Goal: Information Seeking & Learning: Compare options

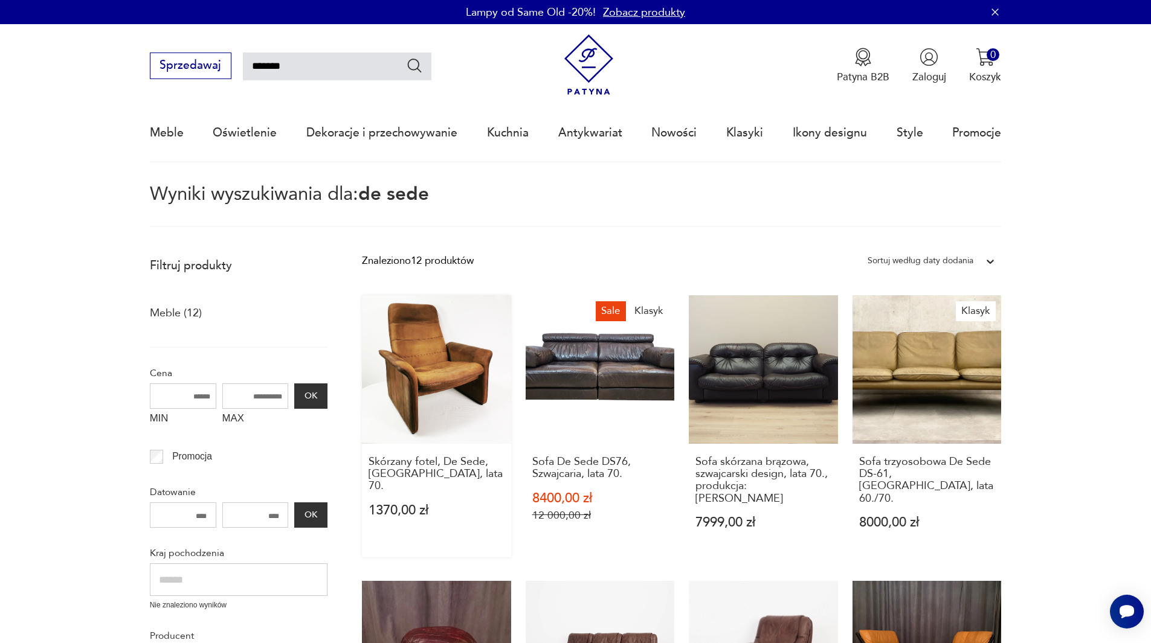
click at [447, 390] on link "Skórzany fotel, De Sede, Szwajcaria, lata 70. 1370,00 zł" at bounding box center [436, 426] width 149 height 262
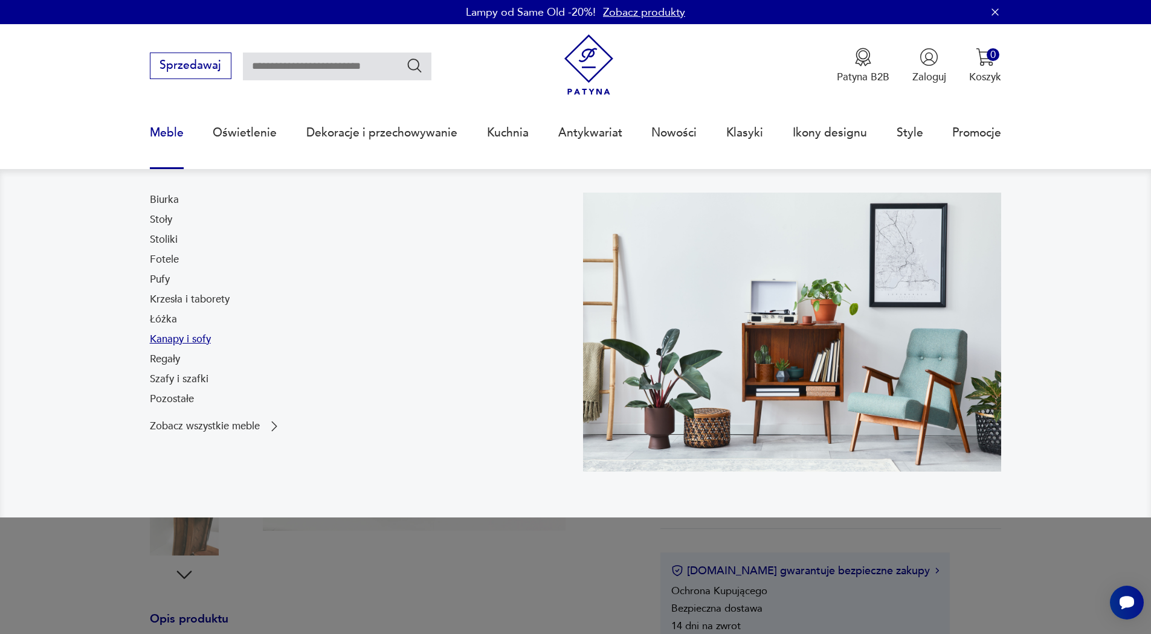
click at [185, 340] on link "Kanapy i sofy" at bounding box center [180, 339] width 61 height 15
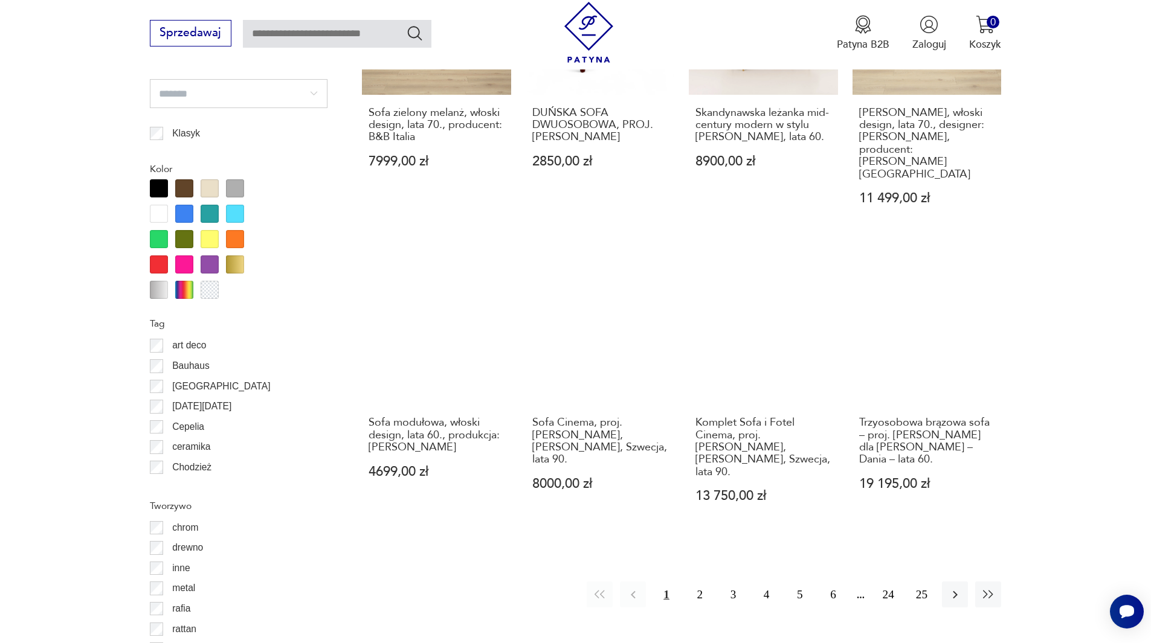
scroll to position [1266, 0]
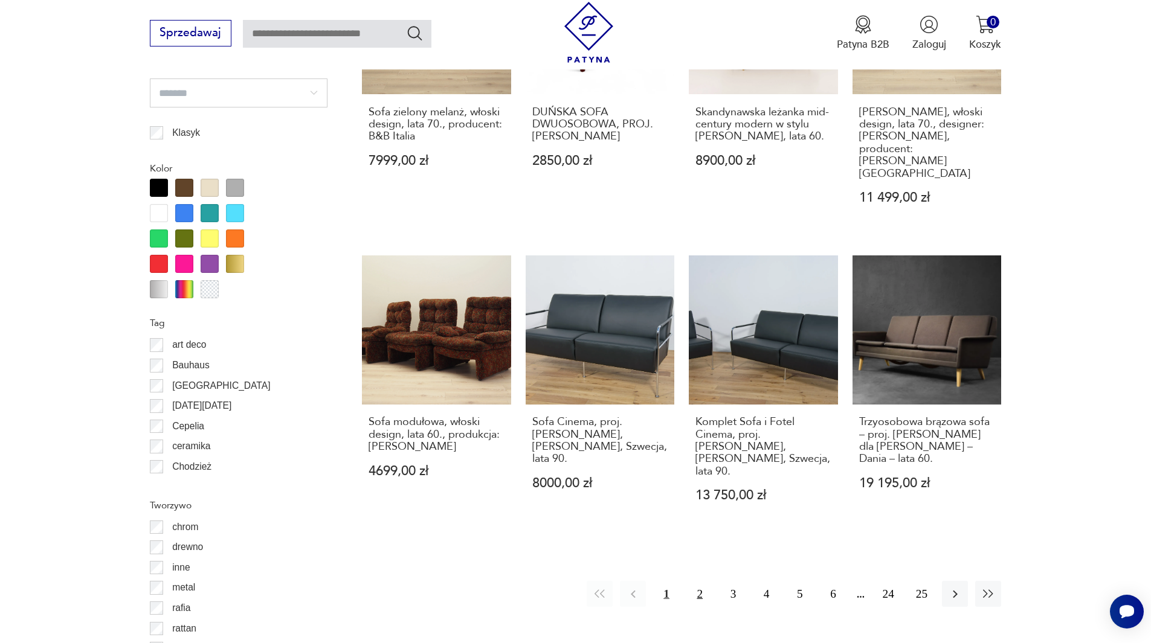
click at [699, 581] on button "2" at bounding box center [700, 594] width 26 height 26
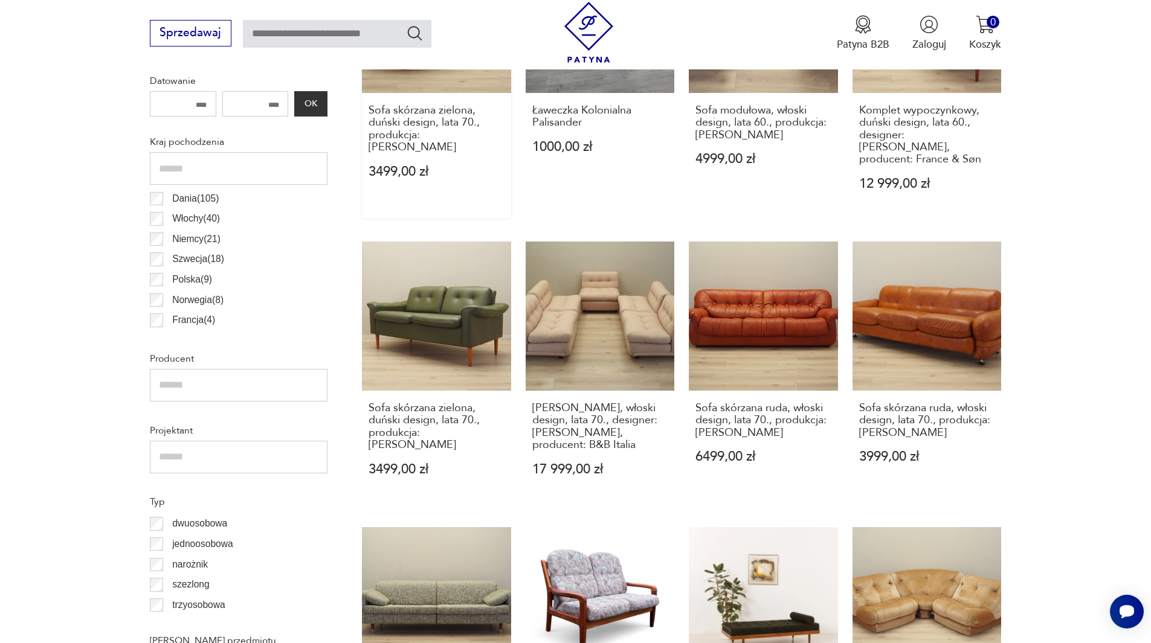
scroll to position [402, 0]
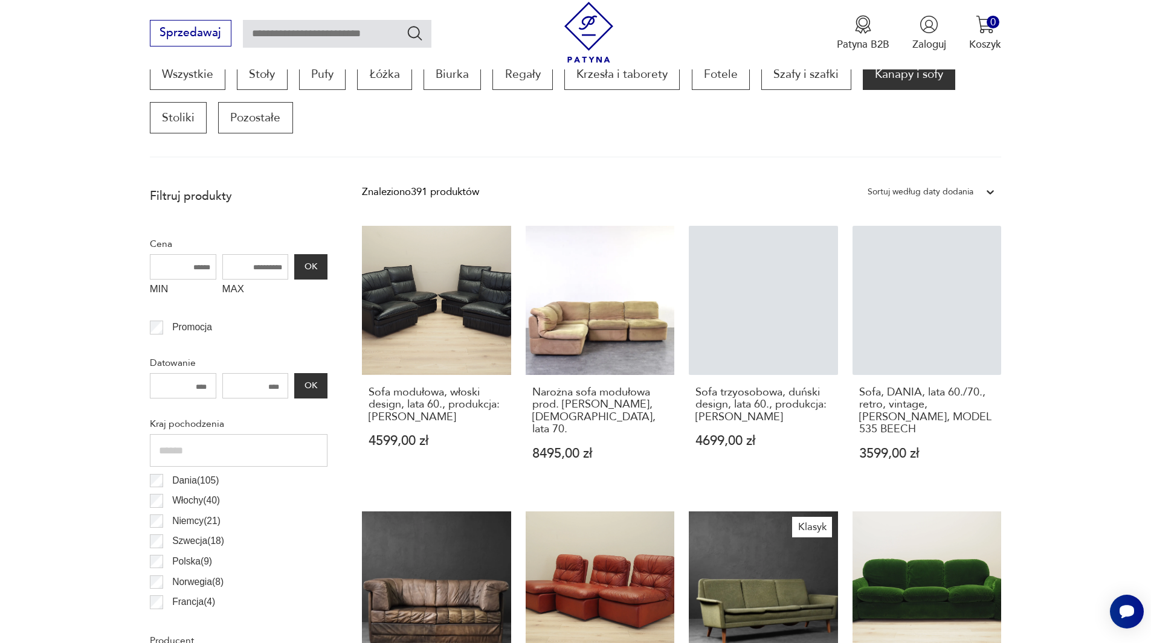
click at [257, 265] on input "MAX" at bounding box center [255, 266] width 66 height 25
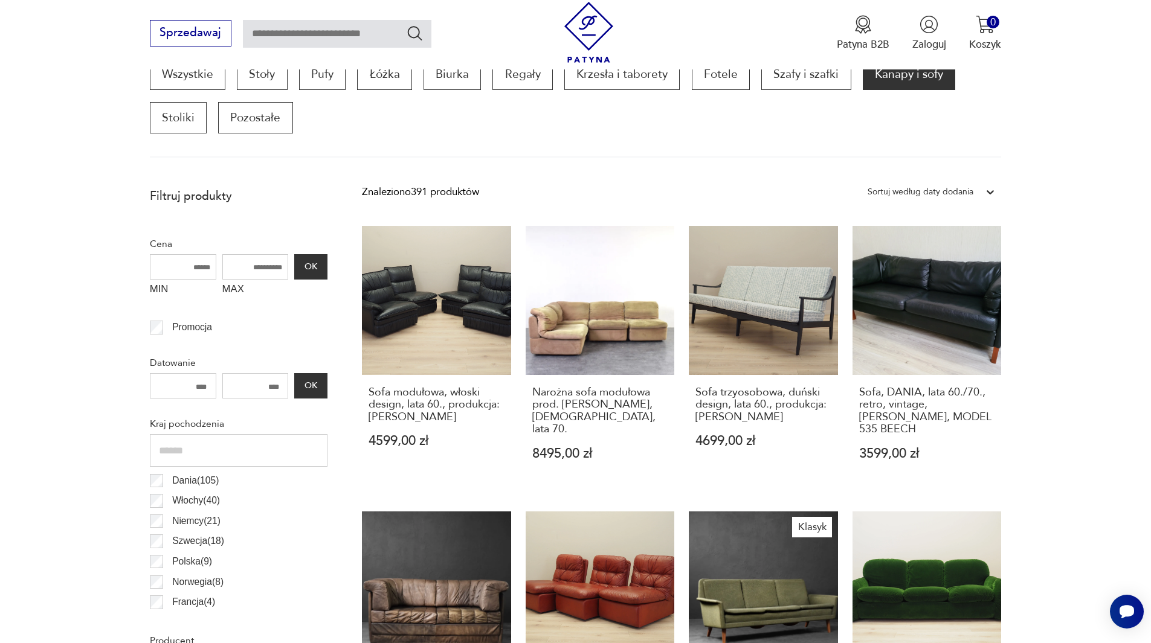
click at [247, 274] on input "MAX" at bounding box center [255, 266] width 66 height 25
click at [265, 265] on input "MAX" at bounding box center [255, 266] width 66 height 25
type input "****"
click at [317, 262] on button "OK" at bounding box center [310, 266] width 33 height 25
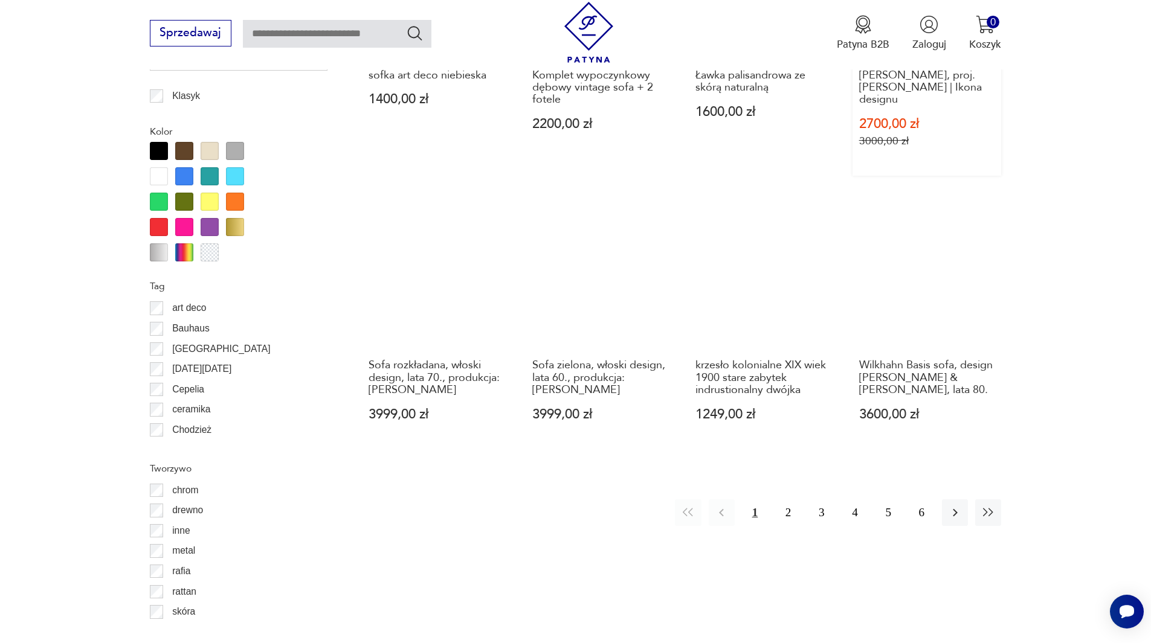
scroll to position [1309, 0]
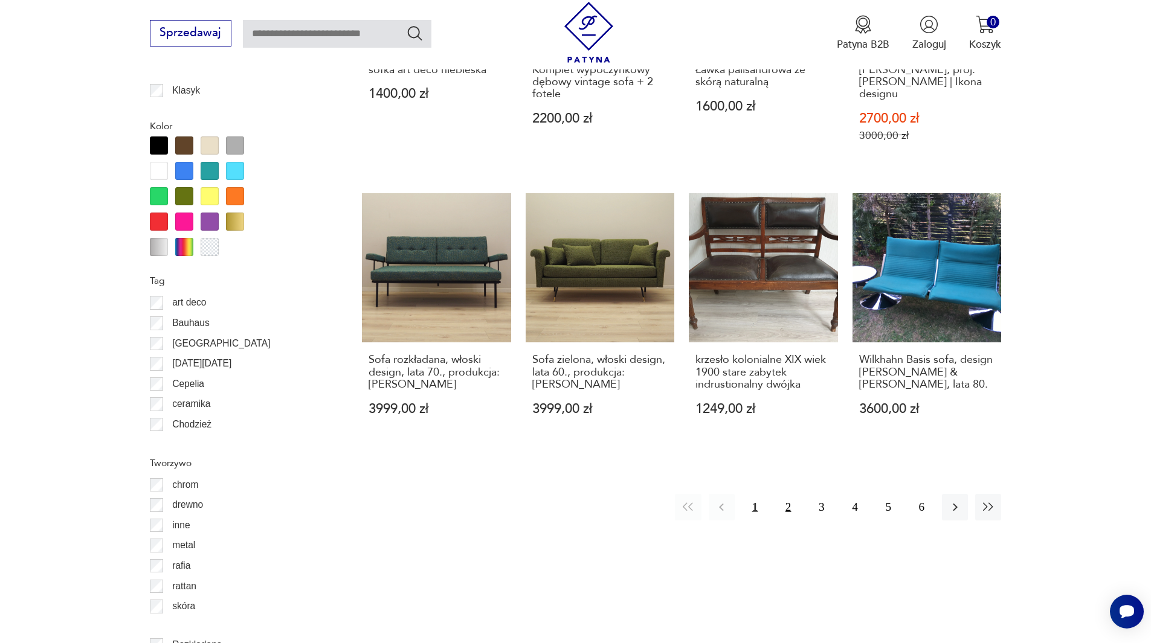
click at [789, 494] on button "2" at bounding box center [788, 507] width 26 height 26
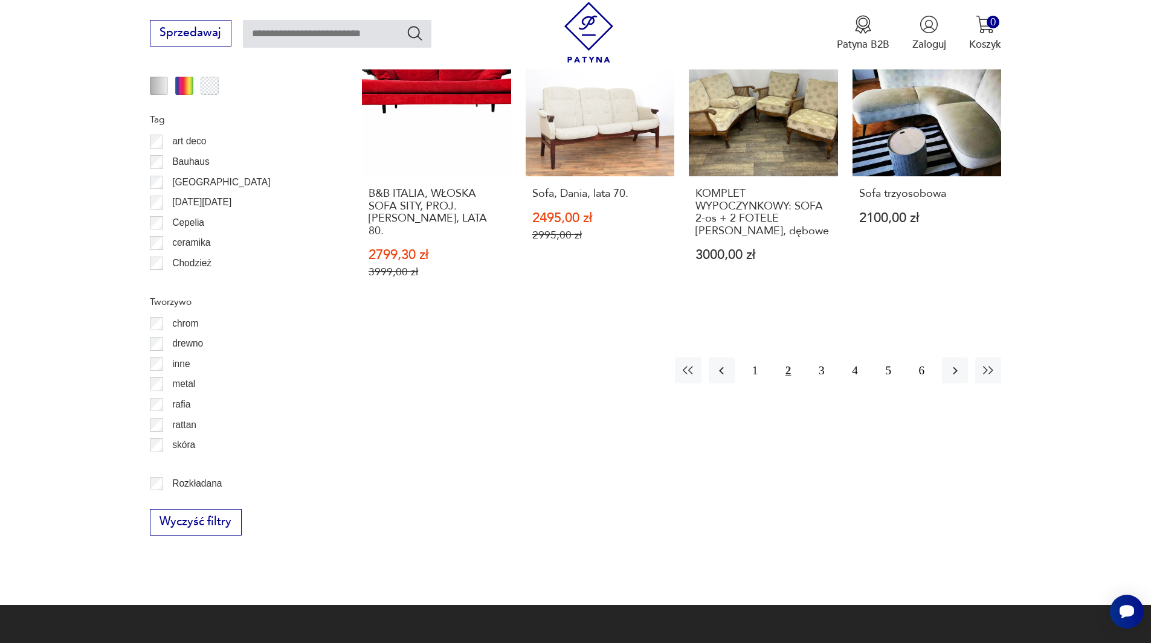
scroll to position [1550, 0]
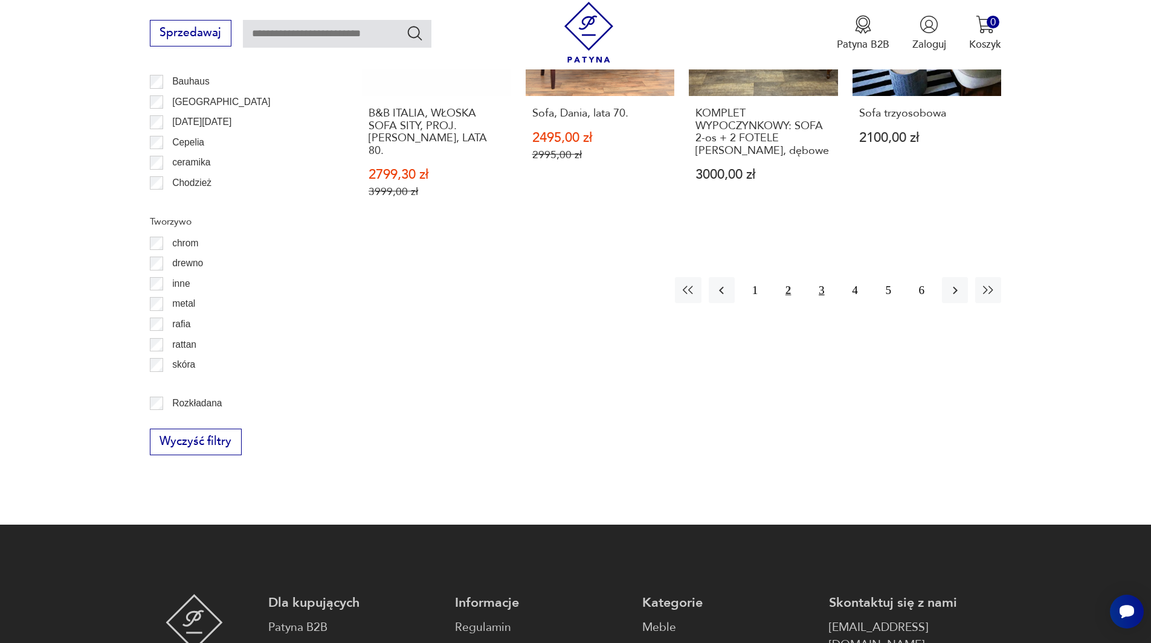
click at [816, 277] on button "3" at bounding box center [821, 290] width 26 height 26
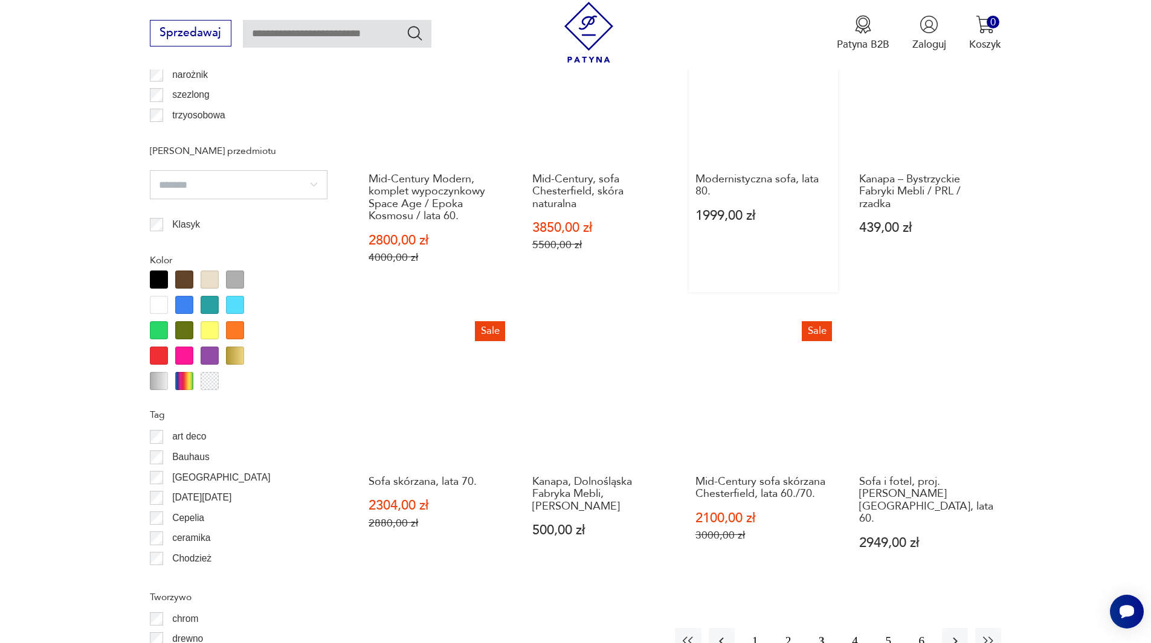
scroll to position [1248, 0]
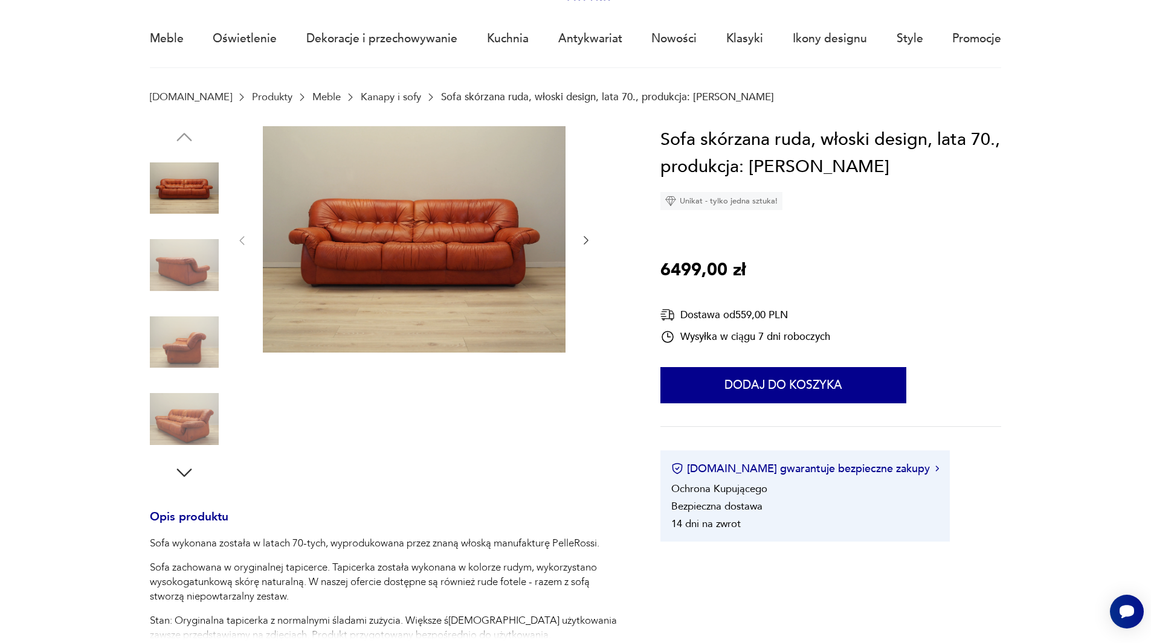
scroll to position [242, 0]
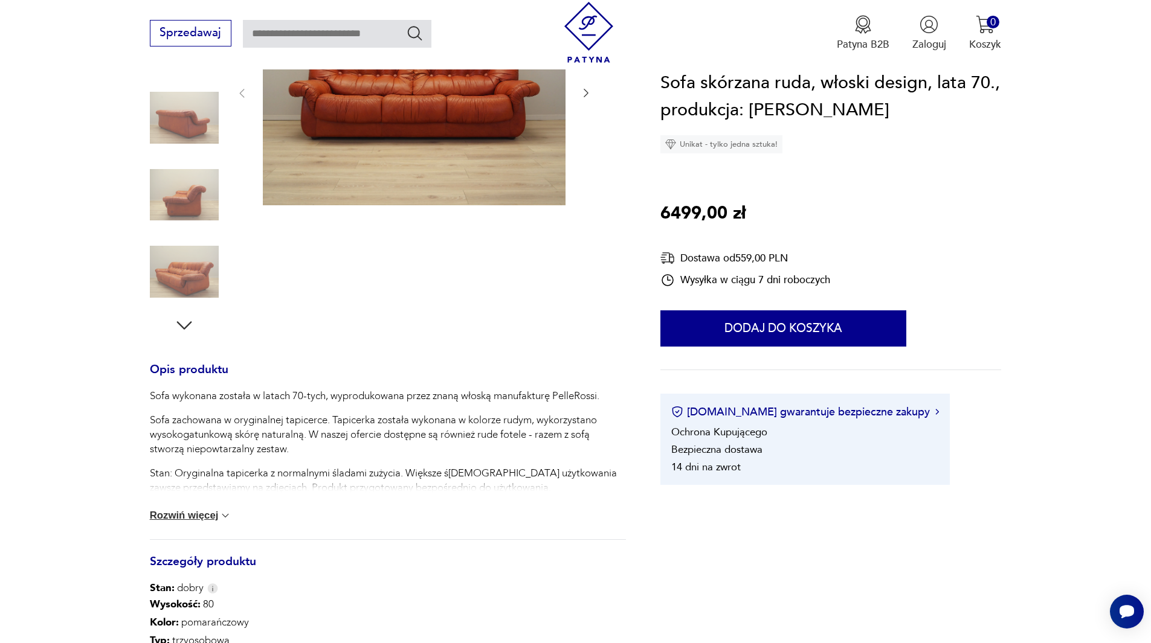
click at [166, 184] on img at bounding box center [184, 195] width 69 height 69
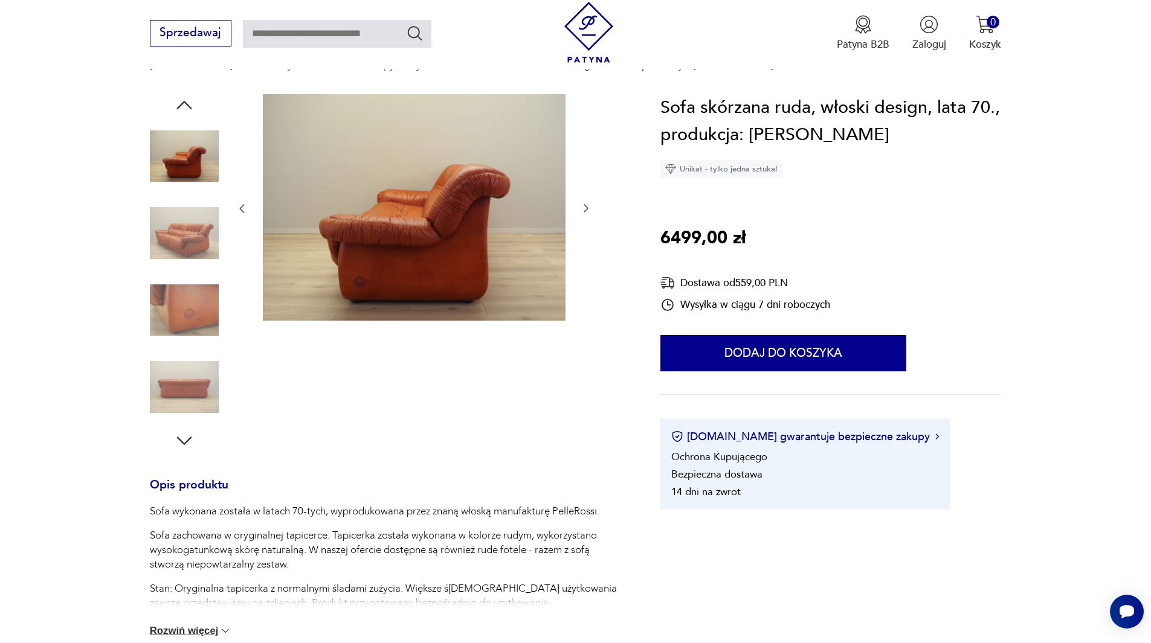
scroll to position [121, 0]
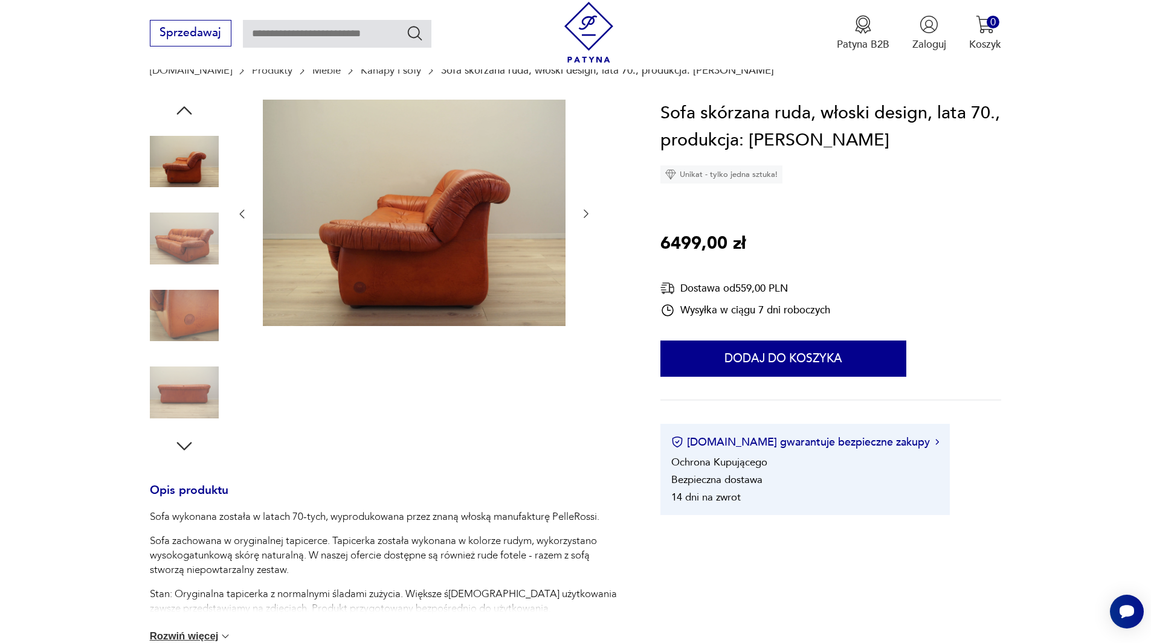
click at [208, 250] on img at bounding box center [184, 238] width 69 height 69
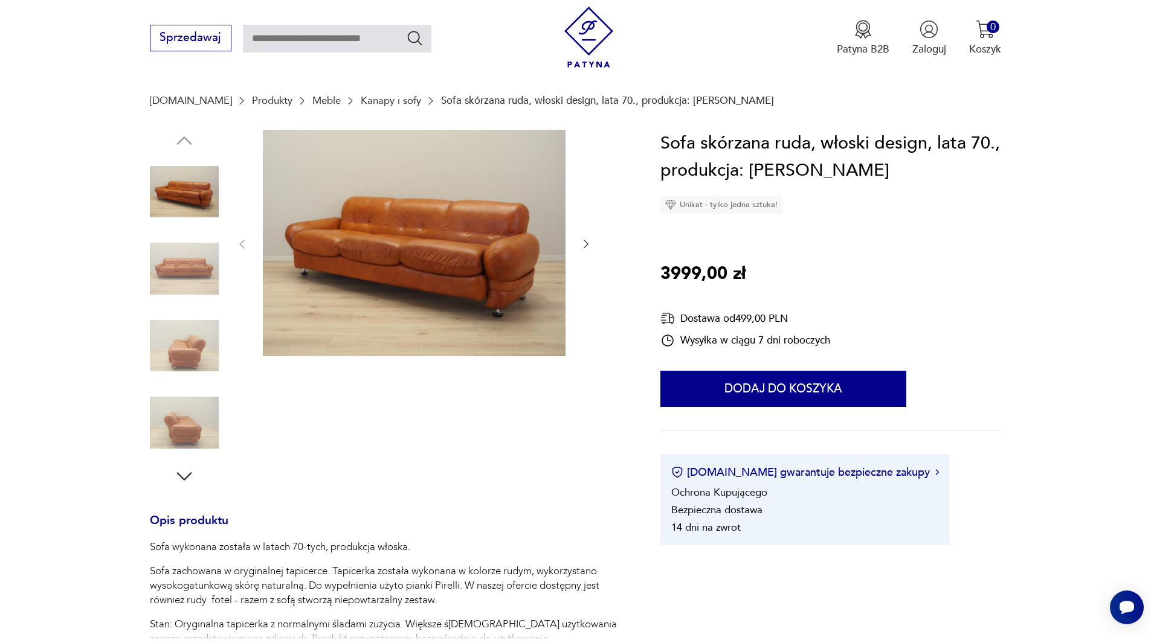
scroll to position [181, 0]
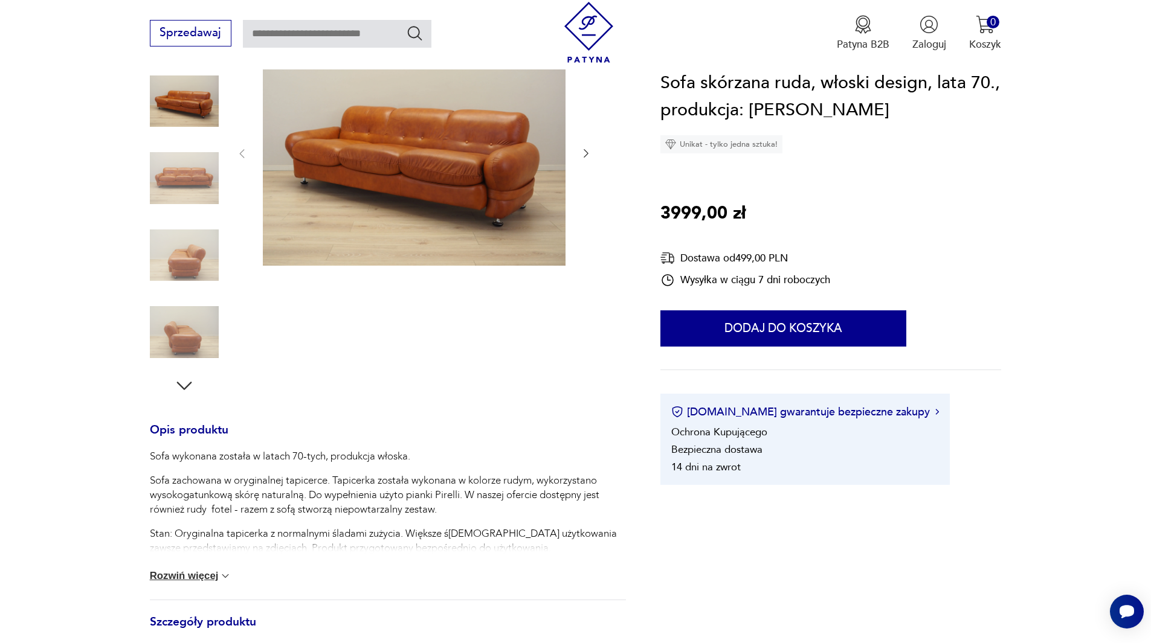
click at [196, 180] on img at bounding box center [184, 178] width 69 height 69
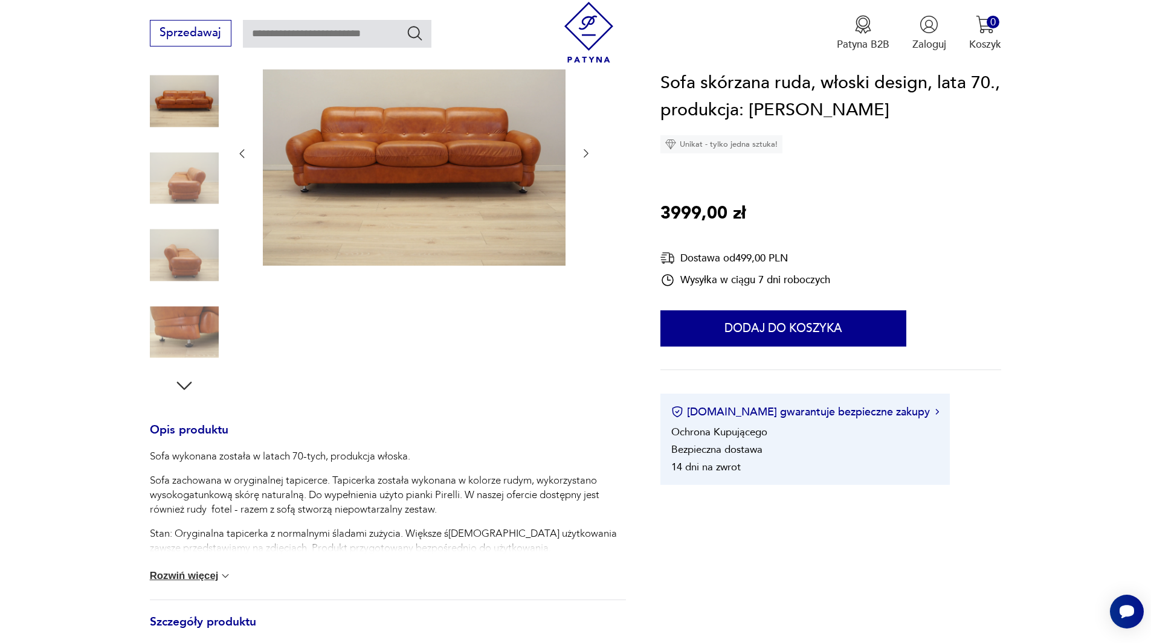
click at [196, 185] on img at bounding box center [184, 178] width 69 height 69
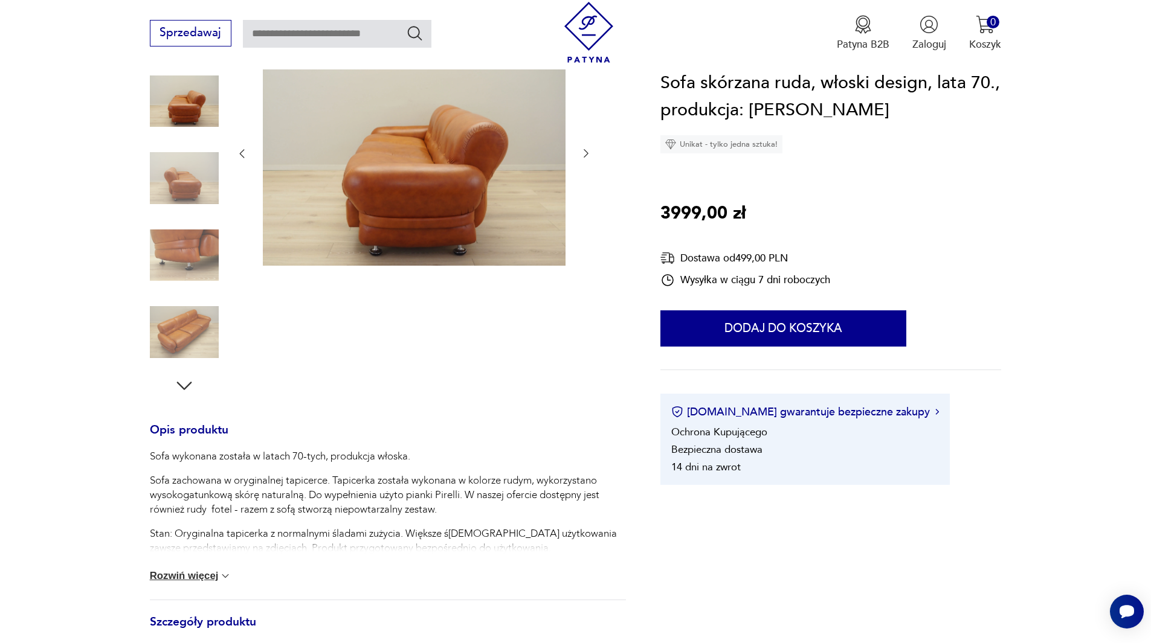
click at [195, 221] on img at bounding box center [184, 255] width 69 height 69
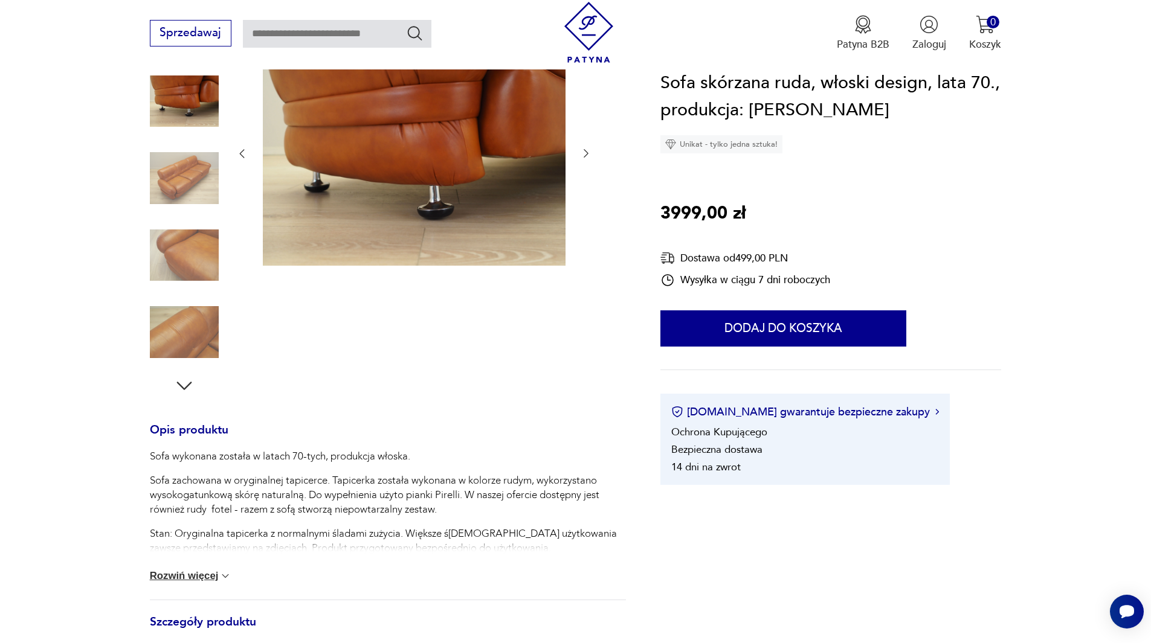
click at [195, 283] on img at bounding box center [184, 255] width 69 height 69
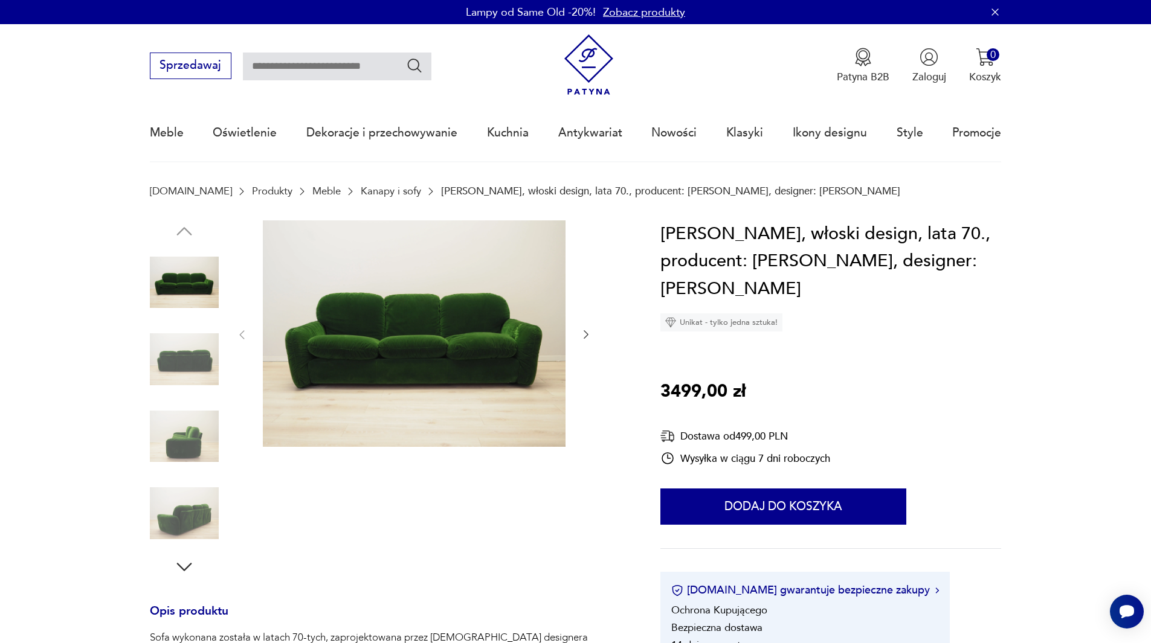
click at [197, 377] on img at bounding box center [184, 359] width 69 height 69
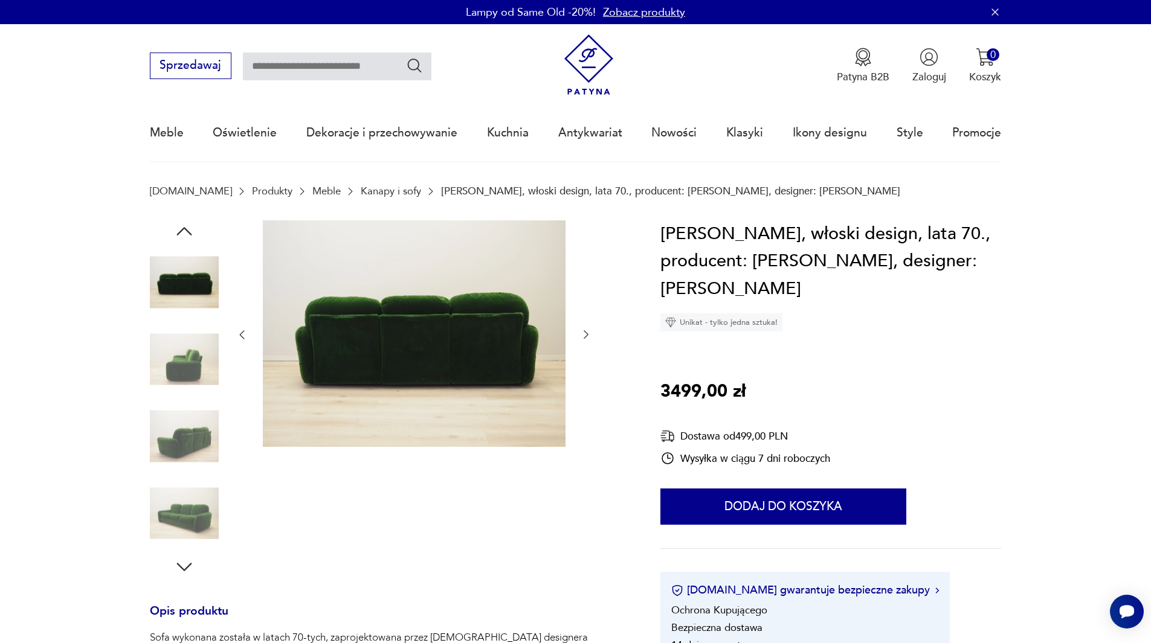
click at [193, 415] on img at bounding box center [184, 436] width 69 height 69
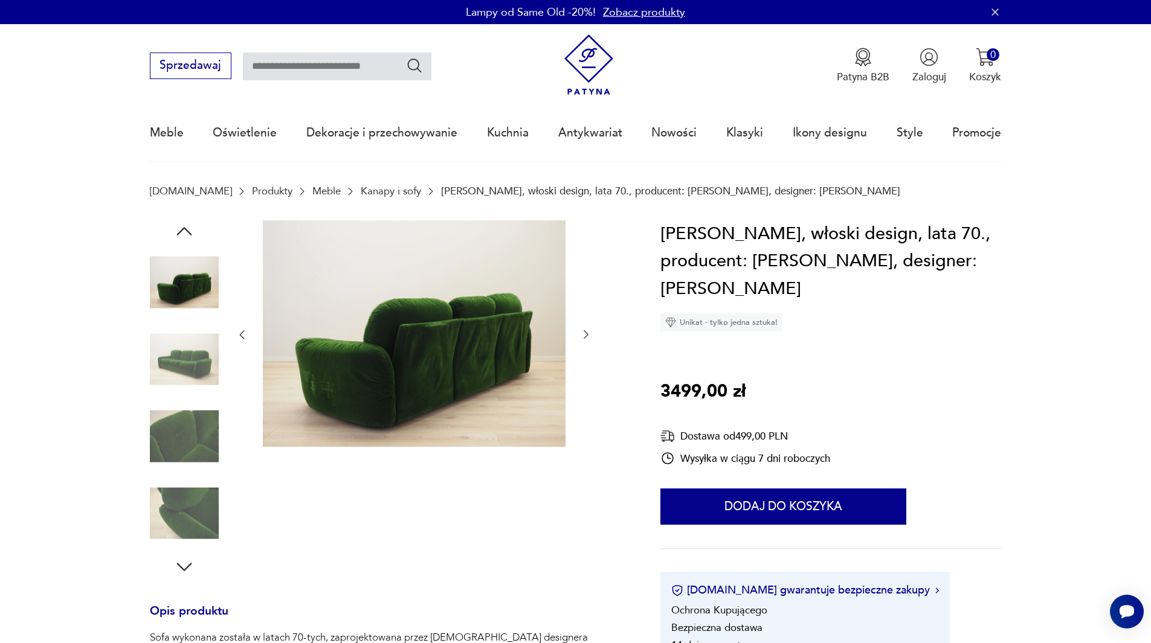
click at [194, 402] on img at bounding box center [184, 436] width 69 height 69
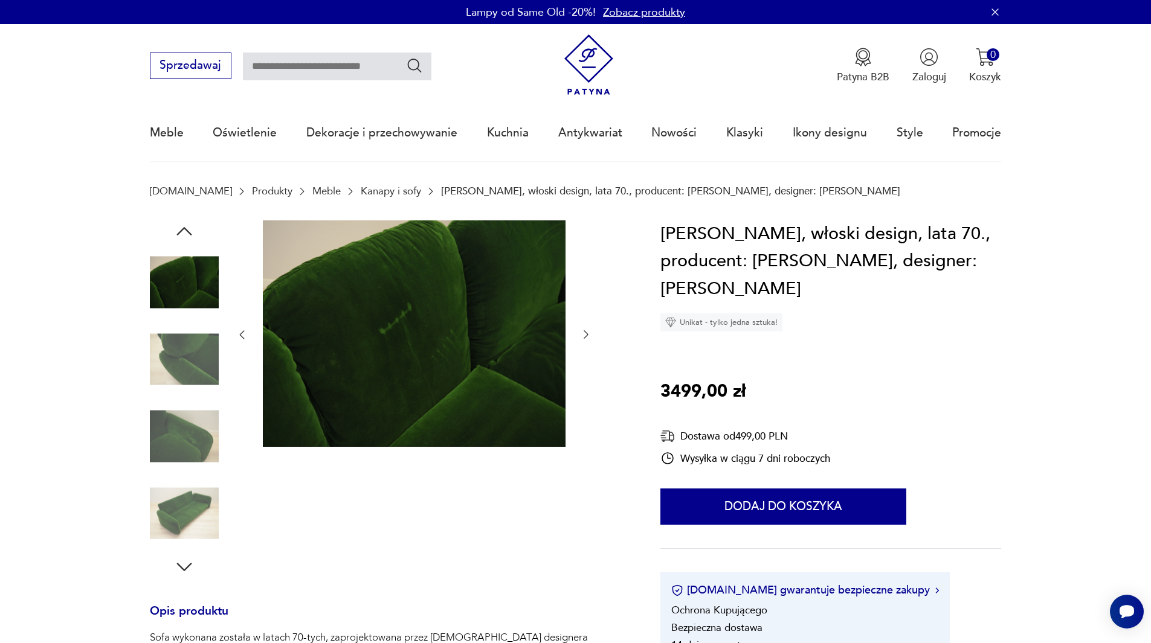
click at [201, 452] on img at bounding box center [184, 436] width 69 height 69
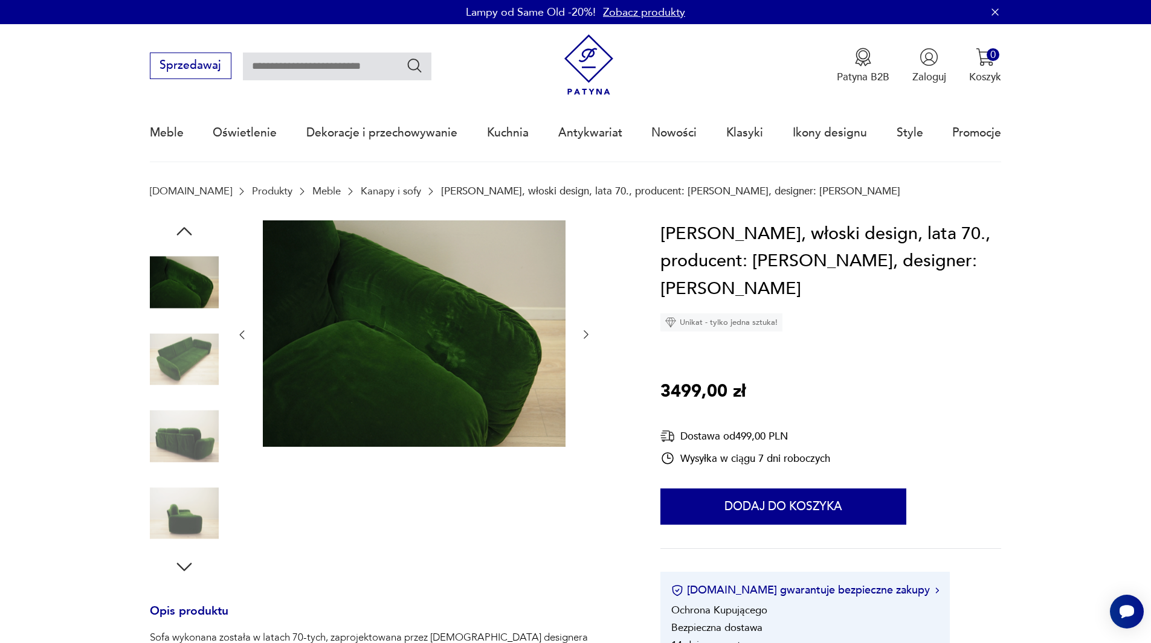
click at [203, 474] on div at bounding box center [184, 399] width 69 height 302
click at [172, 503] on img at bounding box center [184, 513] width 69 height 69
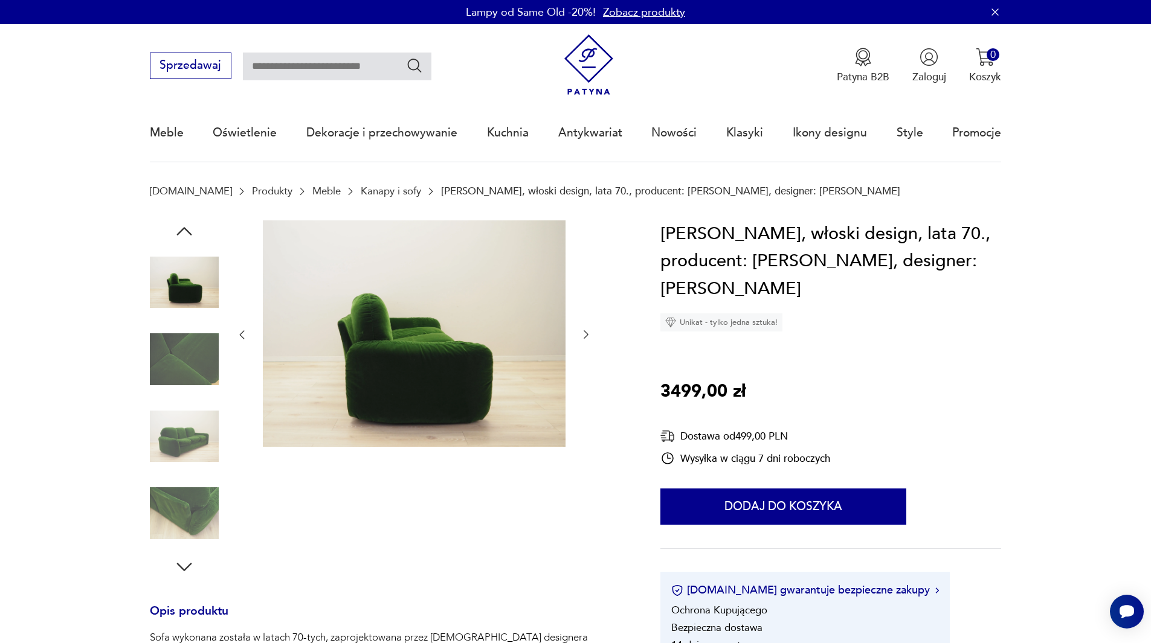
click at [213, 450] on img at bounding box center [184, 436] width 69 height 69
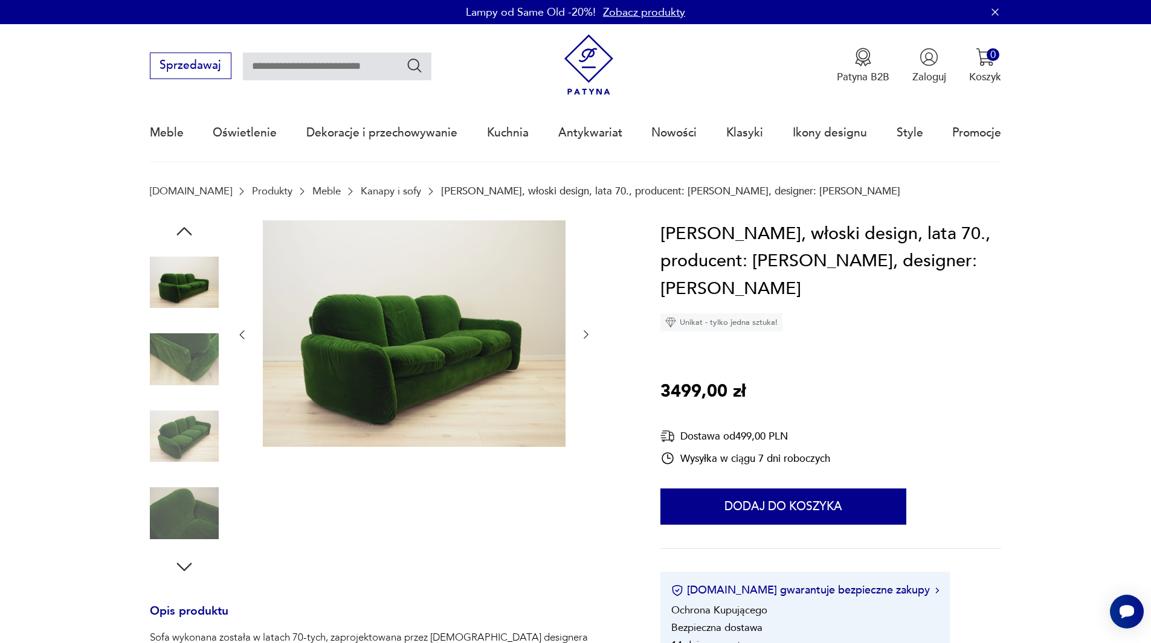
click at [198, 481] on img at bounding box center [184, 513] width 69 height 69
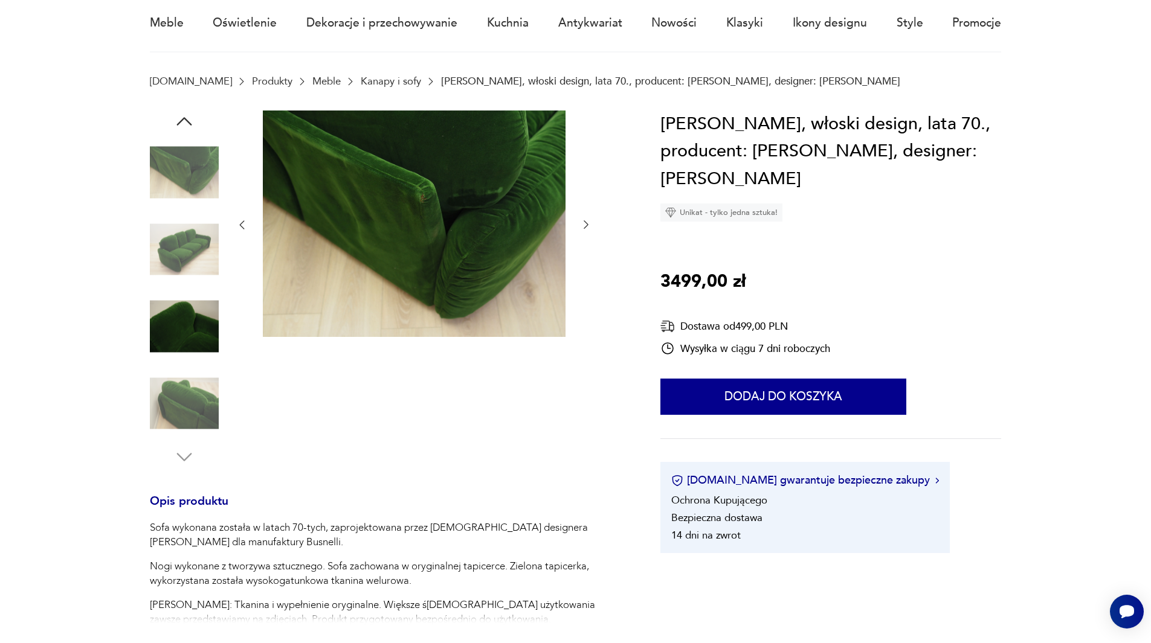
scroll to position [302, 0]
